Goal: Information Seeking & Learning: Find specific fact

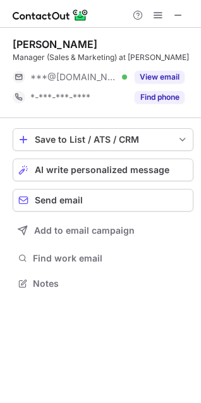
scroll to position [275, 201]
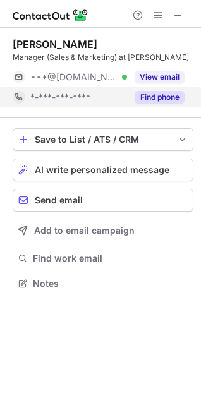
click at [172, 98] on button "Find phone" at bounding box center [159, 97] width 50 height 13
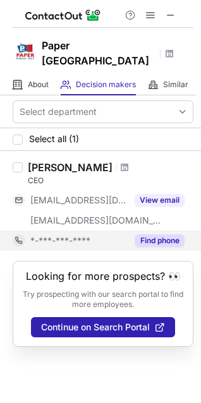
click at [153, 234] on button "Find phone" at bounding box center [159, 240] width 50 height 13
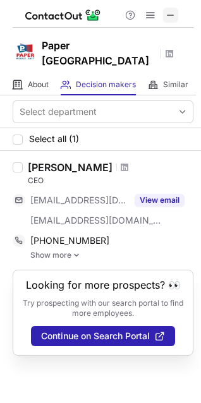
click at [171, 18] on span at bounding box center [170, 15] width 10 height 10
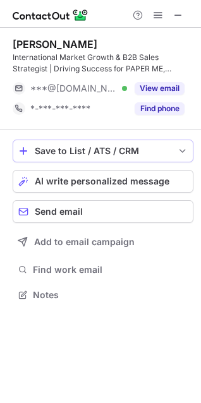
scroll to position [286, 201]
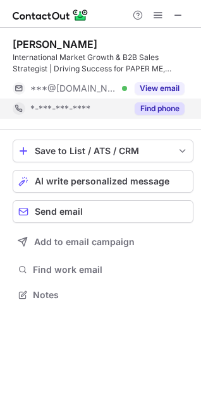
click at [143, 107] on button "Find phone" at bounding box center [159, 108] width 50 height 13
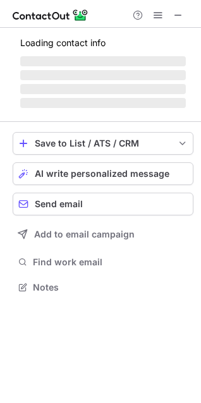
scroll to position [286, 201]
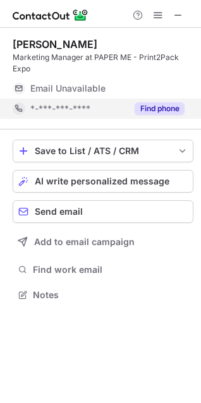
click at [151, 110] on button "Find phone" at bounding box center [159, 108] width 50 height 13
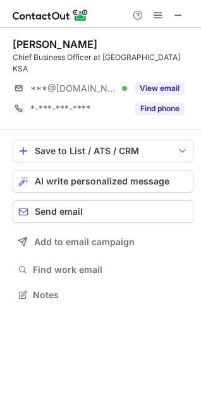
scroll to position [275, 201]
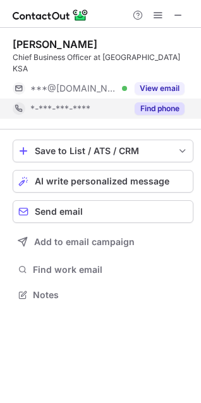
click at [166, 102] on button "Find phone" at bounding box center [159, 108] width 50 height 13
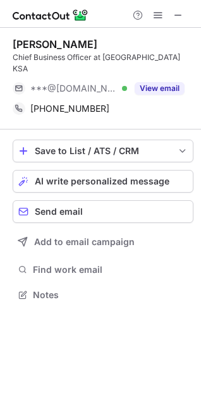
scroll to position [275, 201]
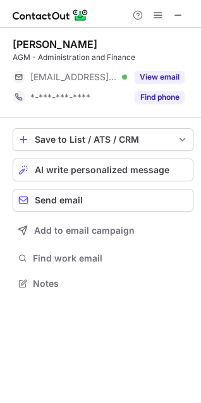
scroll to position [275, 201]
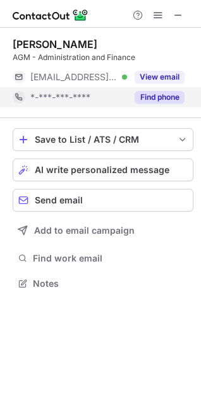
click at [147, 95] on button "Find phone" at bounding box center [159, 97] width 50 height 13
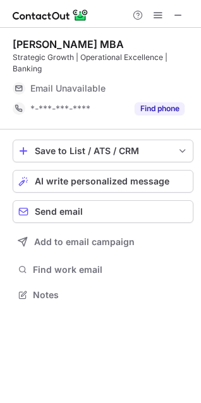
scroll to position [286, 201]
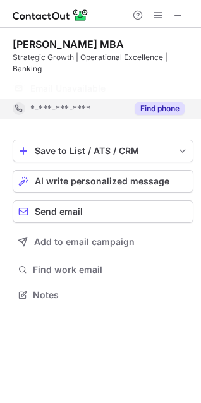
click at [146, 109] on button "Find phone" at bounding box center [159, 108] width 50 height 13
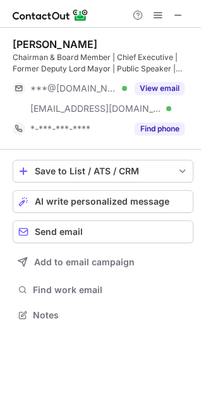
scroll to position [306, 201]
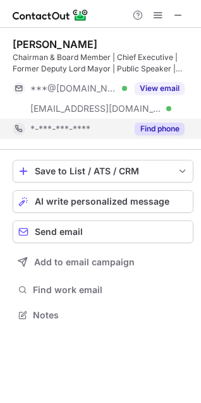
click at [149, 126] on button "Find phone" at bounding box center [159, 128] width 50 height 13
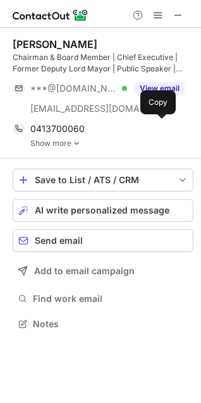
scroll to position [315, 201]
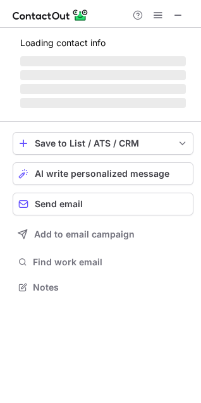
scroll to position [275, 201]
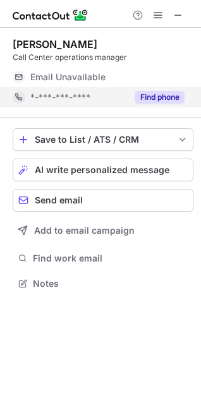
click at [153, 98] on button "Find phone" at bounding box center [159, 97] width 50 height 13
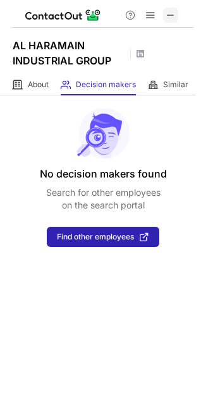
click at [169, 18] on span at bounding box center [170, 15] width 10 height 10
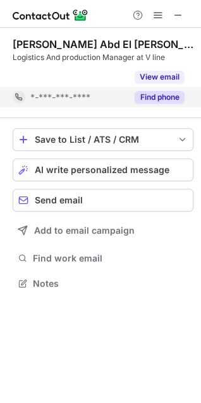
scroll to position [254, 201]
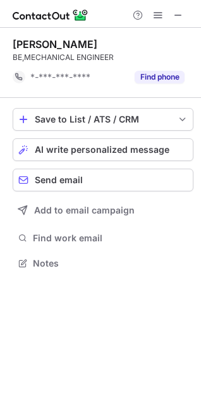
scroll to position [254, 201]
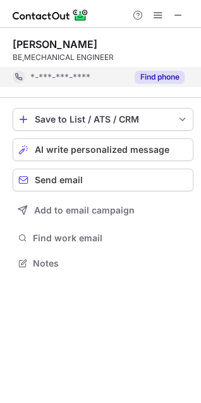
click at [151, 78] on button "Find phone" at bounding box center [159, 77] width 50 height 13
